Goal: Navigation & Orientation: Find specific page/section

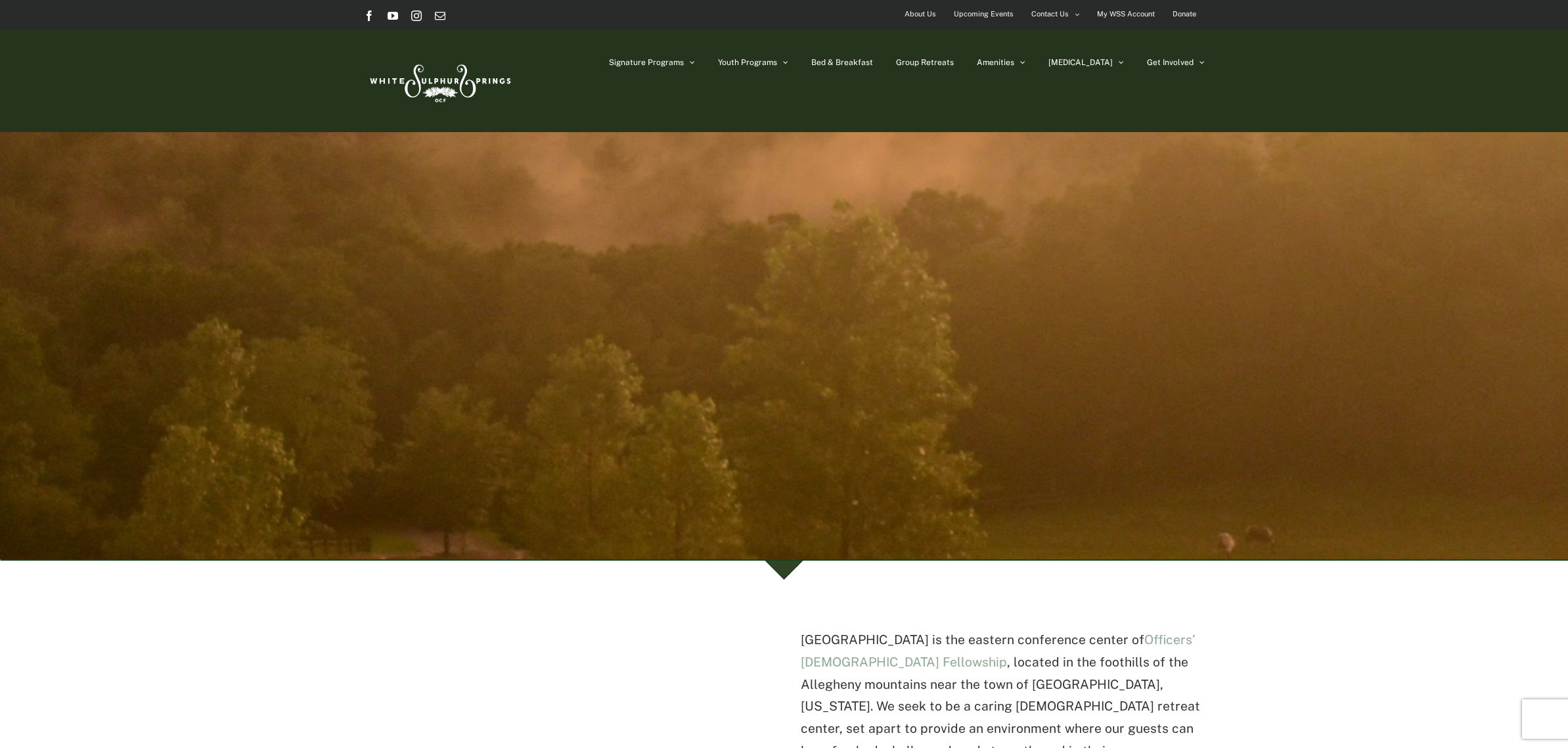
drag, startPoint x: 0, startPoint y: 0, endPoint x: 916, endPoint y: 16, distance: 916.1
click at [916, 16] on span "About Us" at bounding box center [920, 13] width 32 height 19
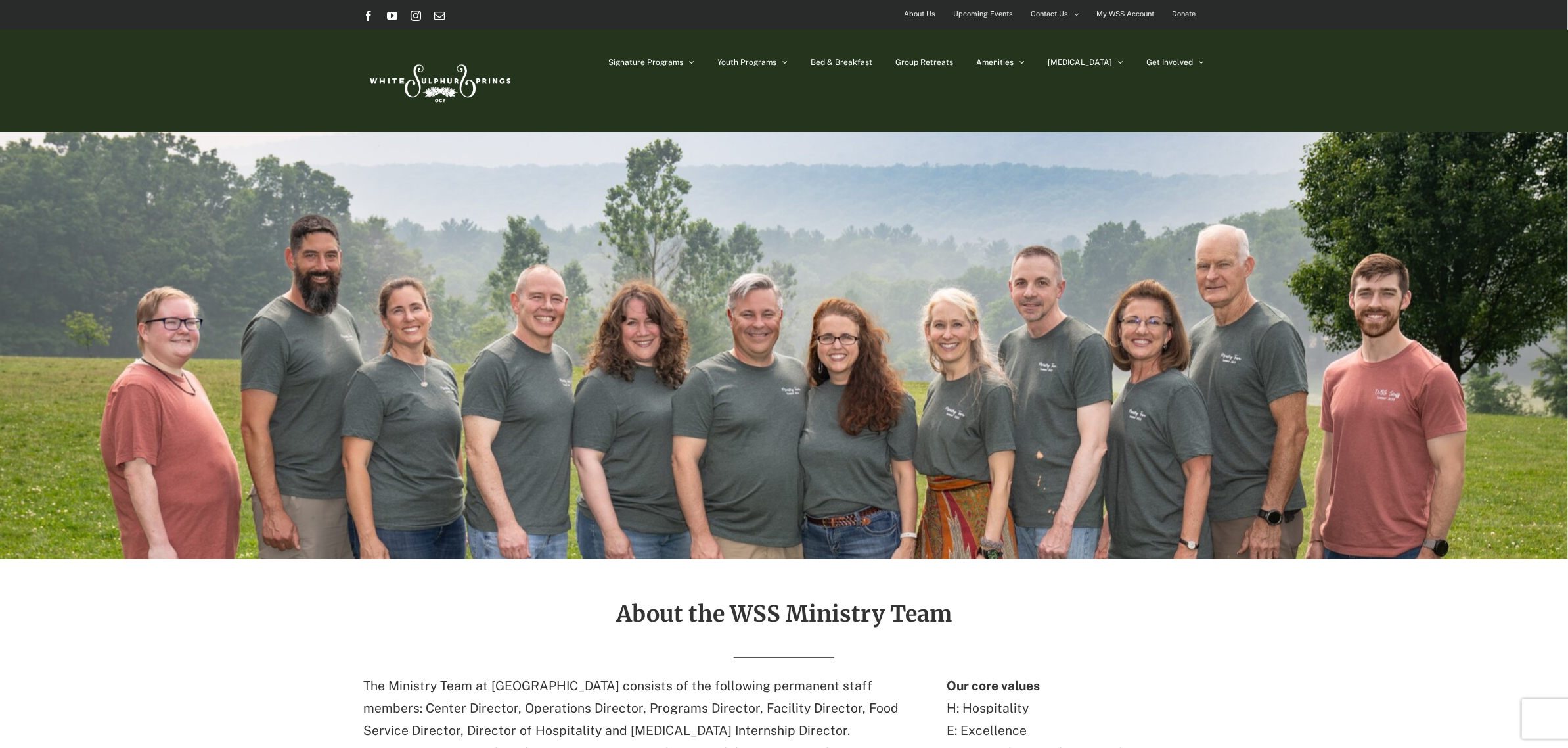
click at [924, 13] on span "About Us" at bounding box center [920, 13] width 32 height 19
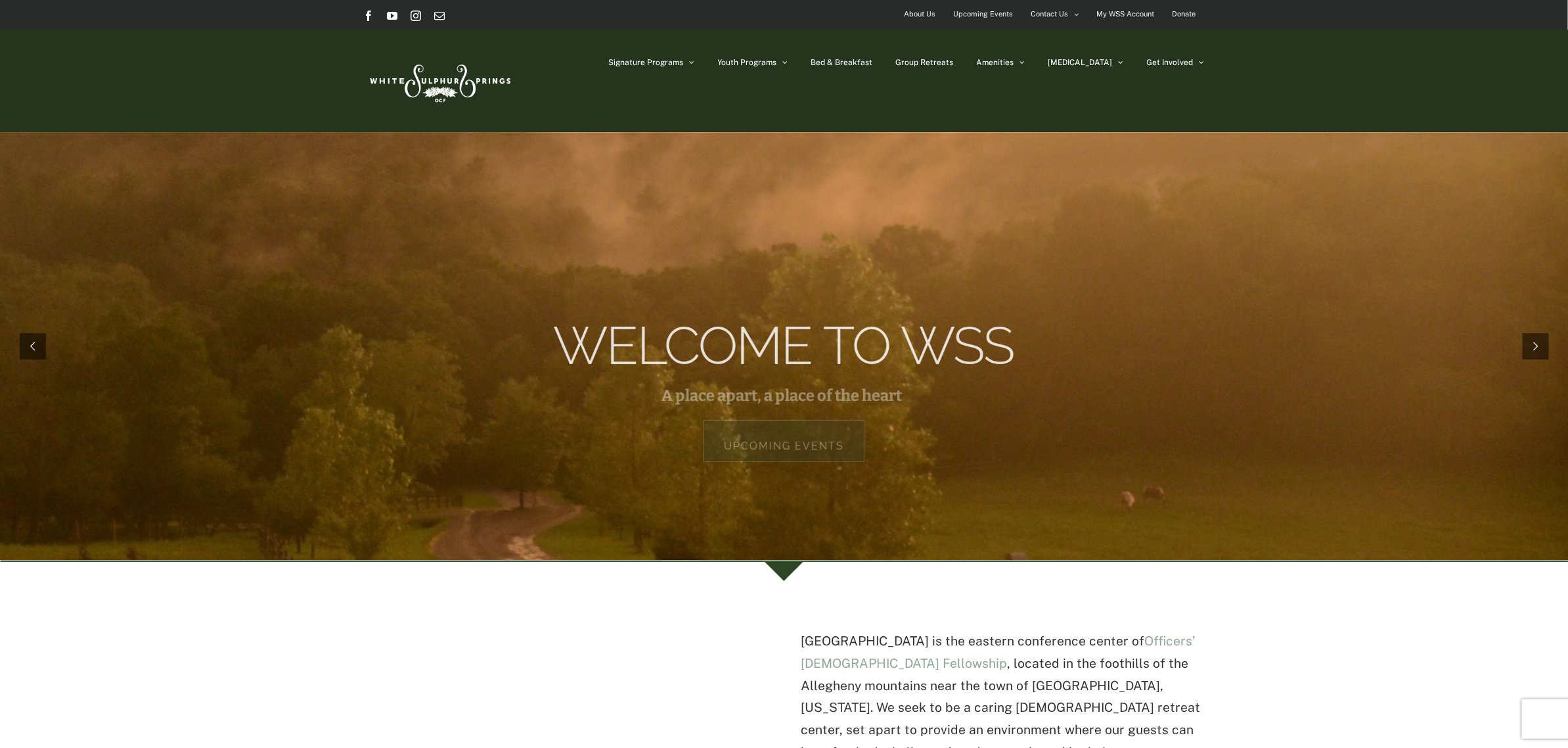
click at [775, 448] on link "Upcoming Events" at bounding box center [784, 441] width 161 height 42
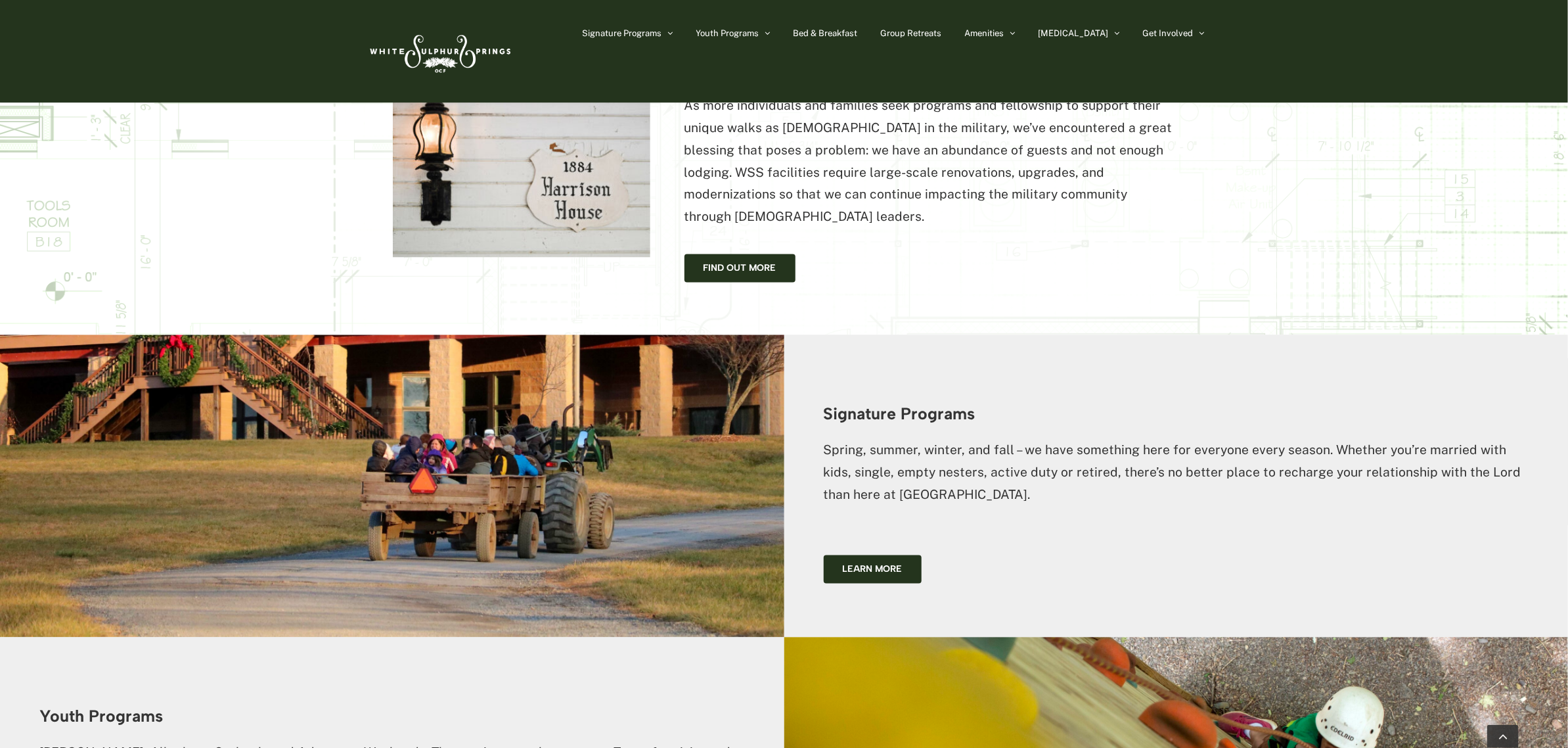
scroll to position [1218, 0]
